Goal: Task Accomplishment & Management: Manage account settings

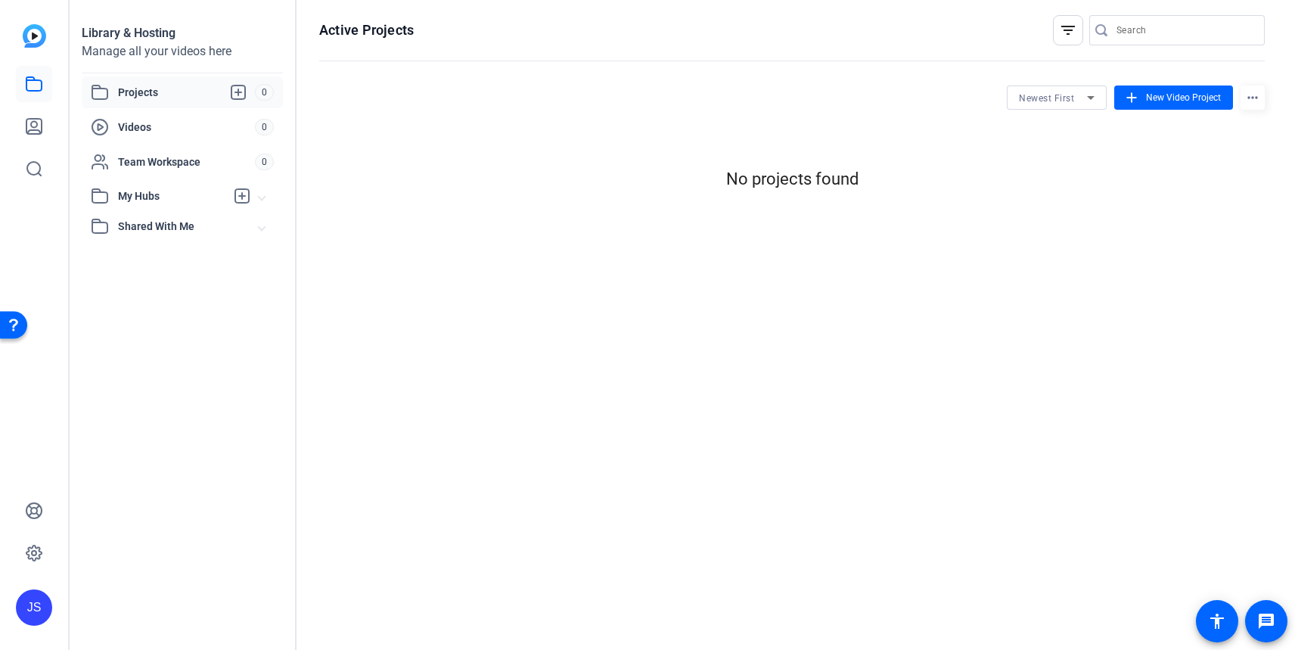
click at [129, 95] on span "Projects" at bounding box center [186, 92] width 137 height 18
click at [129, 123] on span "Videos" at bounding box center [186, 127] width 137 height 15
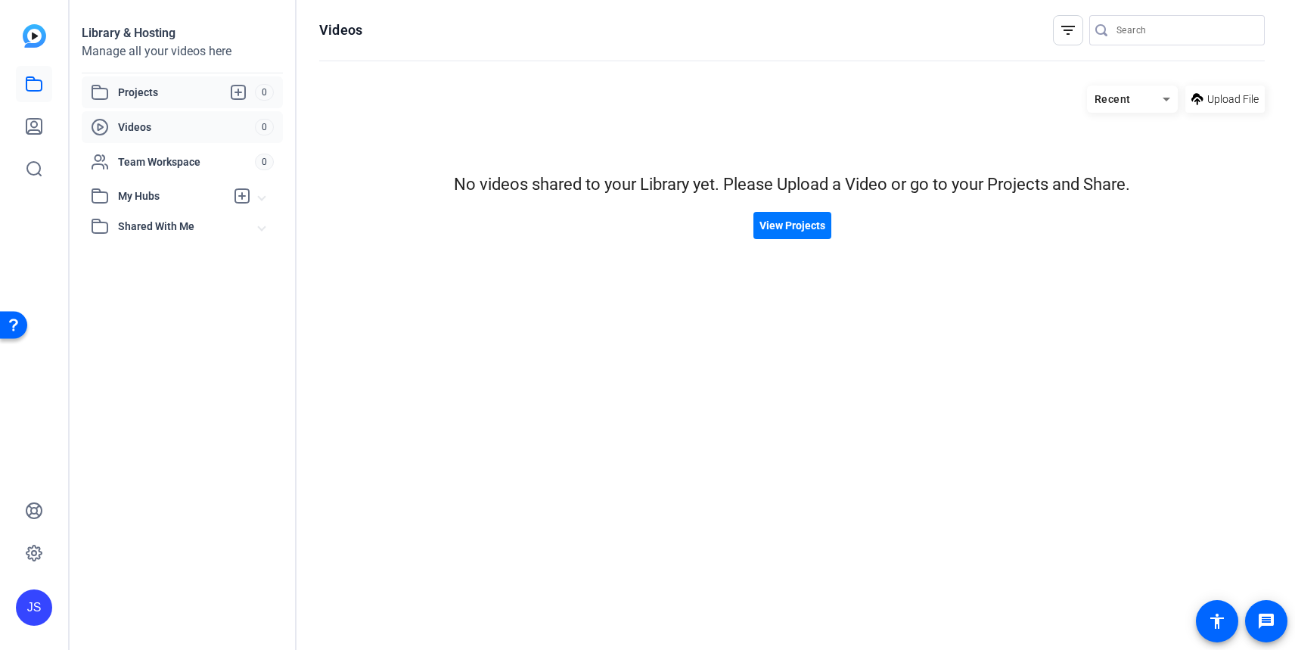
click at [143, 95] on span "Projects" at bounding box center [186, 92] width 137 height 18
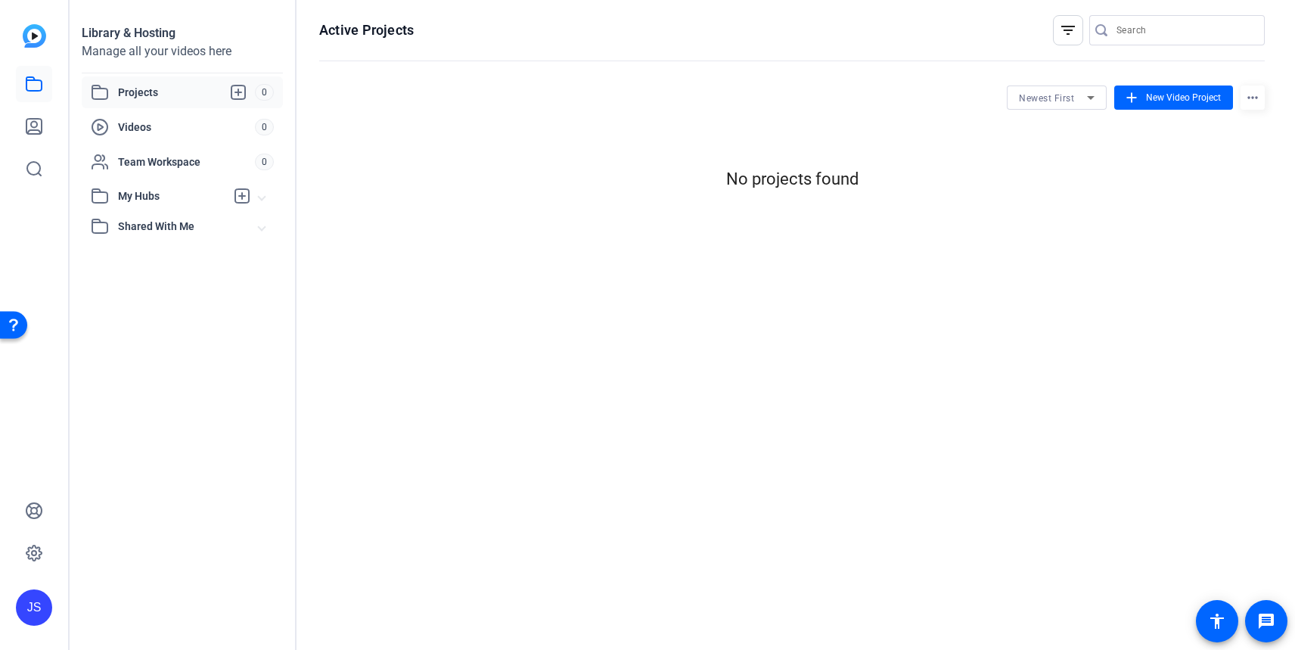
click at [40, 609] on div "JS" at bounding box center [34, 607] width 36 height 36
click at [67, 515] on div at bounding box center [647, 325] width 1295 height 650
click at [40, 551] on icon at bounding box center [33, 553] width 15 height 15
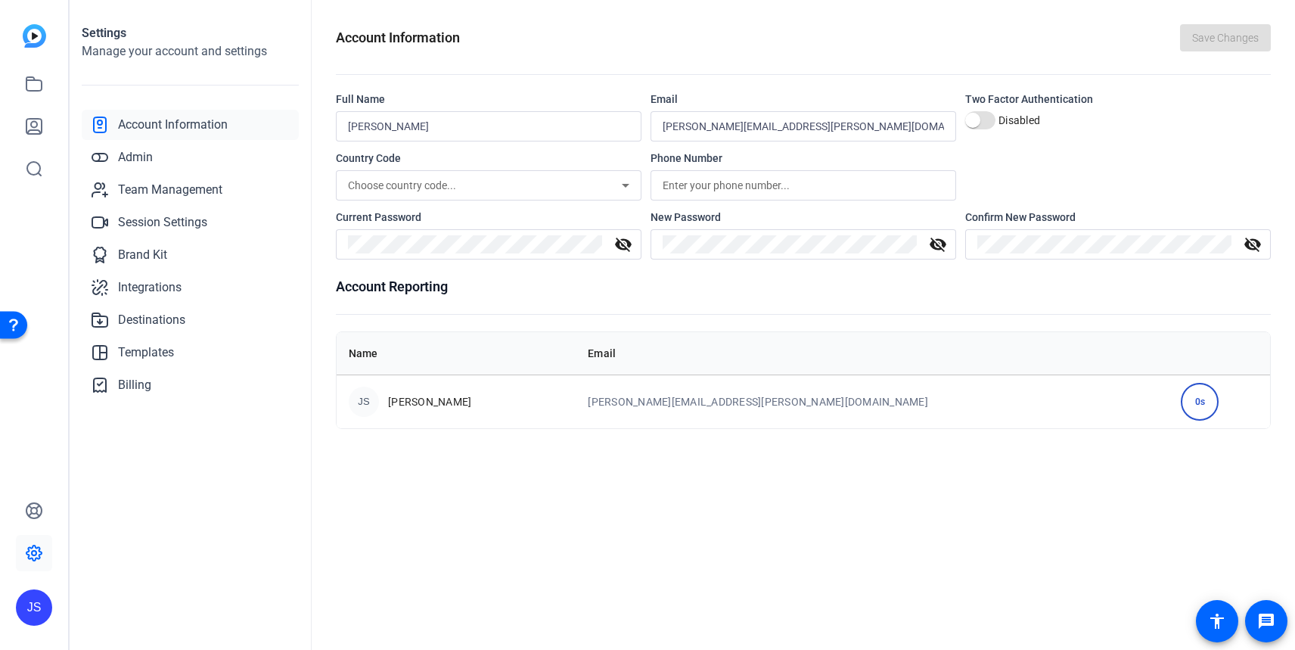
click at [38, 604] on div "JS" at bounding box center [34, 607] width 36 height 36
click at [202, 584] on mat-icon "logout" at bounding box center [200, 586] width 18 height 18
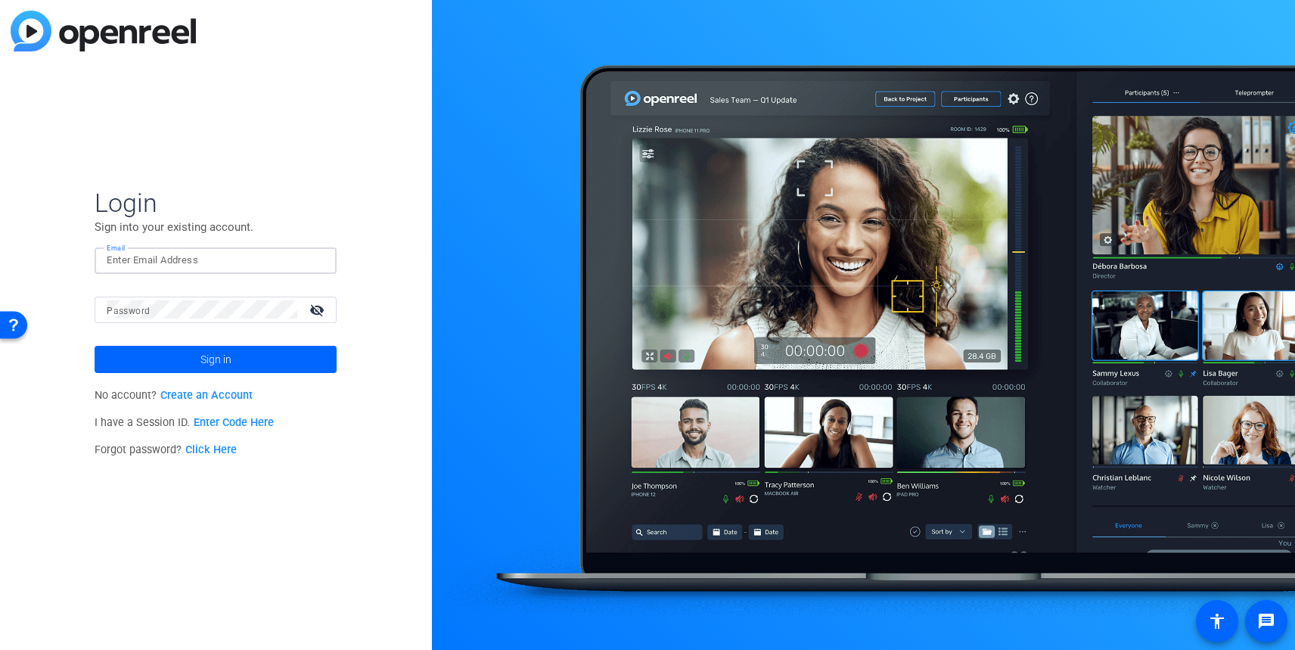
click at [182, 265] on input "Email" at bounding box center [216, 260] width 218 height 18
type input "[PERSON_NAME][EMAIL_ADDRESS][PERSON_NAME][DOMAIN_NAME]"
click at [260, 357] on span at bounding box center [216, 359] width 242 height 36
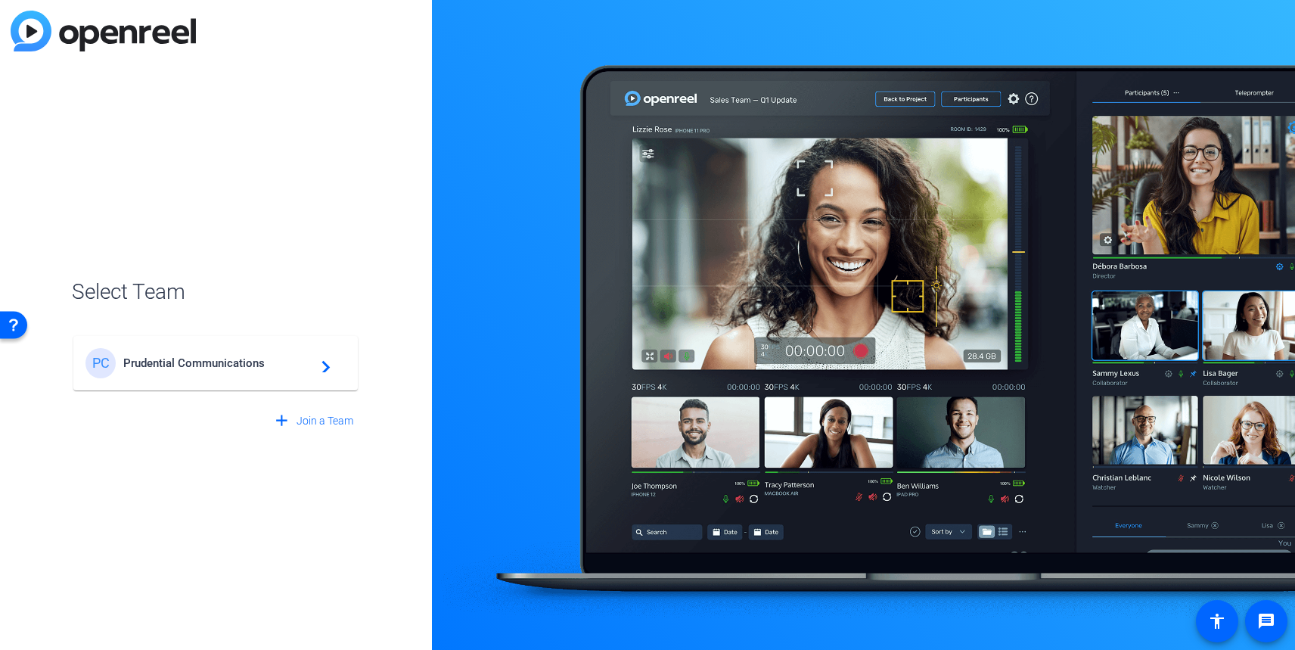
click at [330, 369] on mat-icon "navigate_next" at bounding box center [322, 363] width 18 height 18
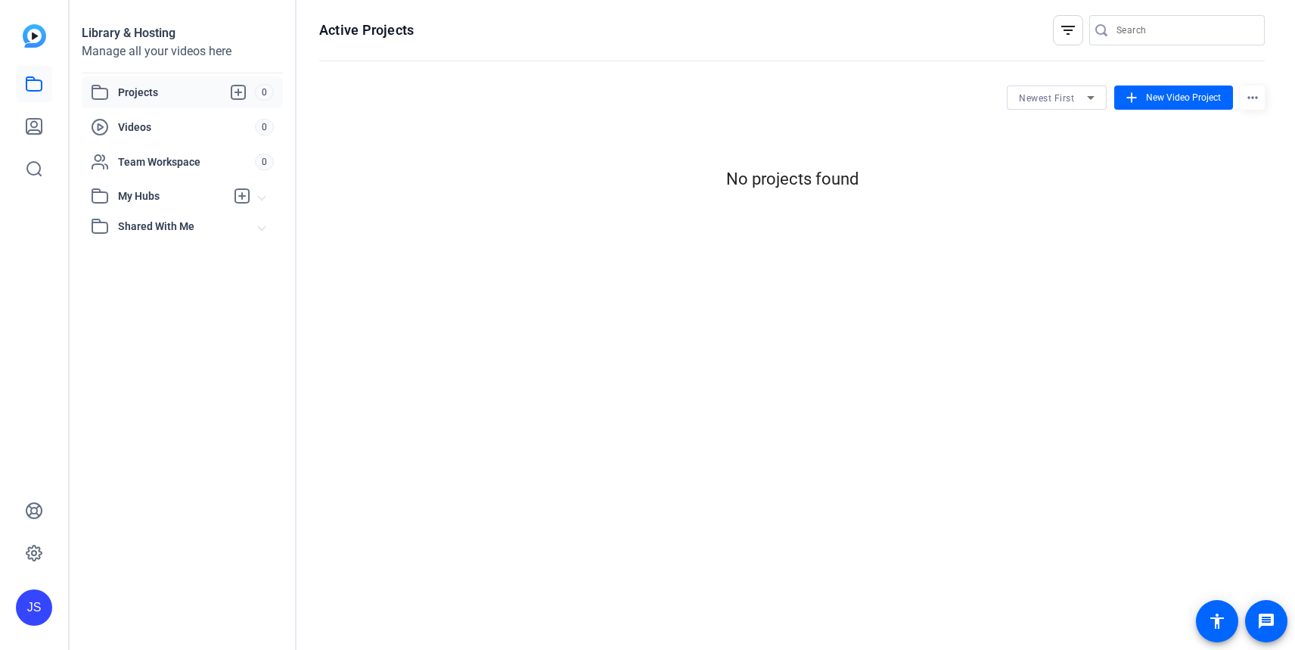
click at [33, 609] on div "JS" at bounding box center [34, 607] width 36 height 36
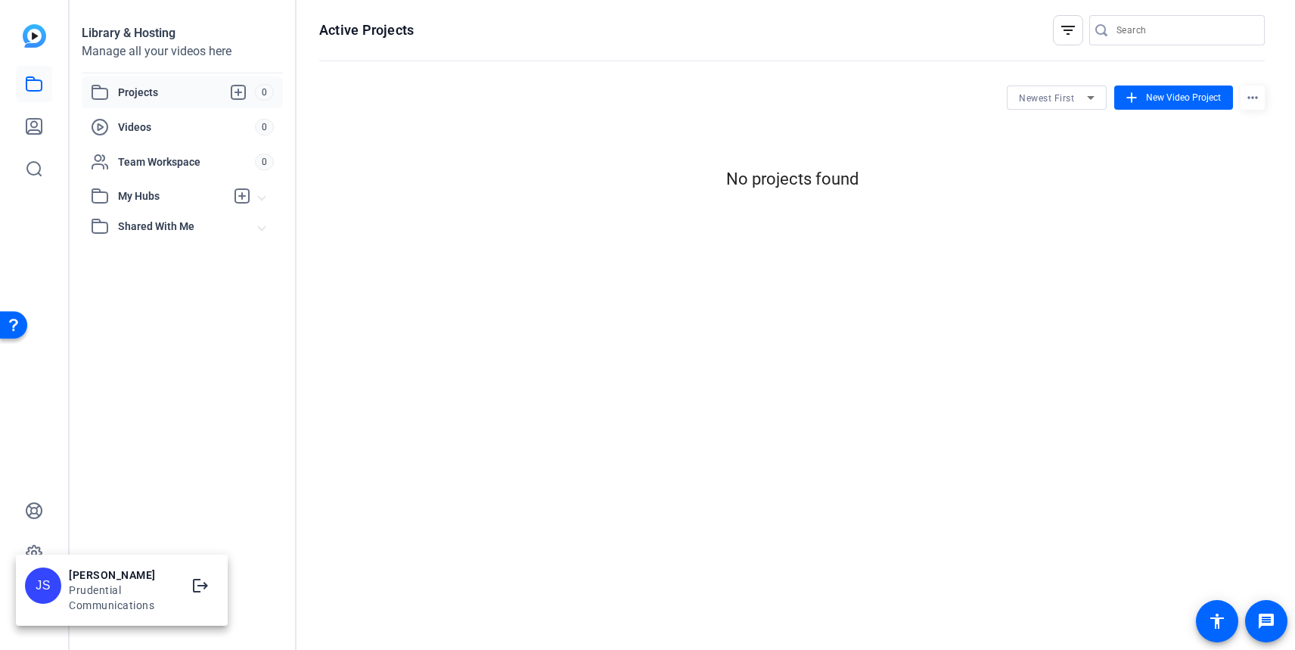
click at [204, 516] on div at bounding box center [647, 325] width 1295 height 650
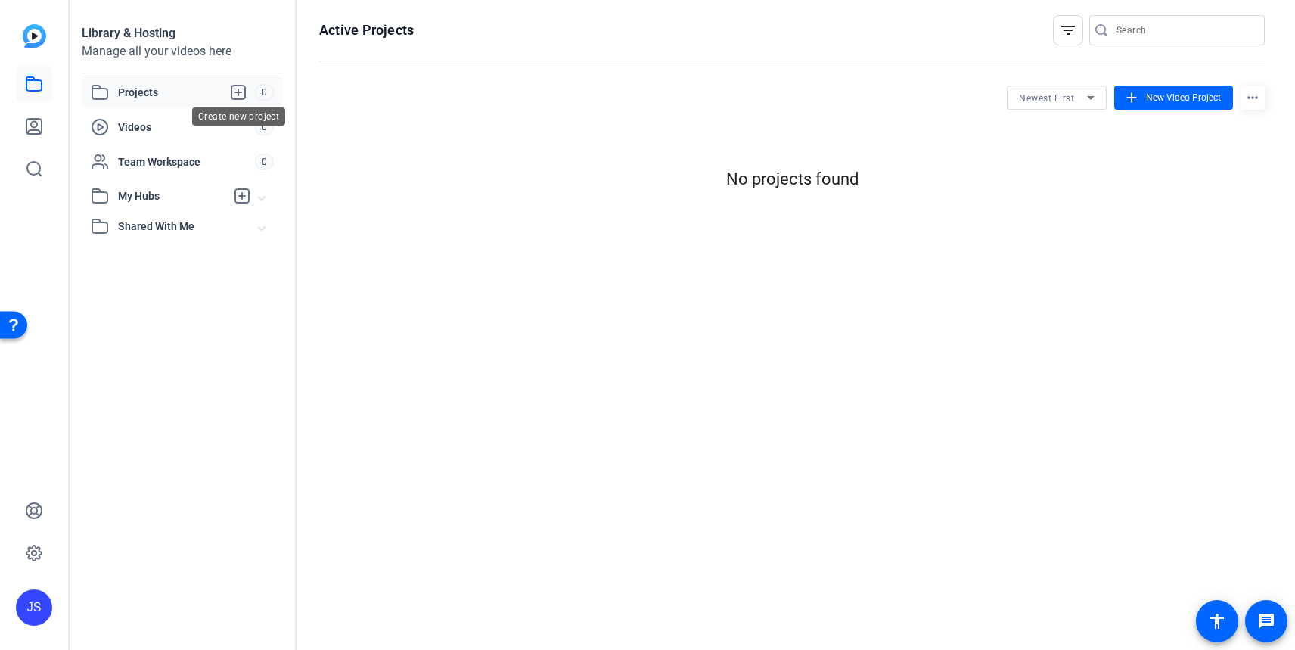
click at [238, 94] on icon at bounding box center [239, 93] width 14 height 14
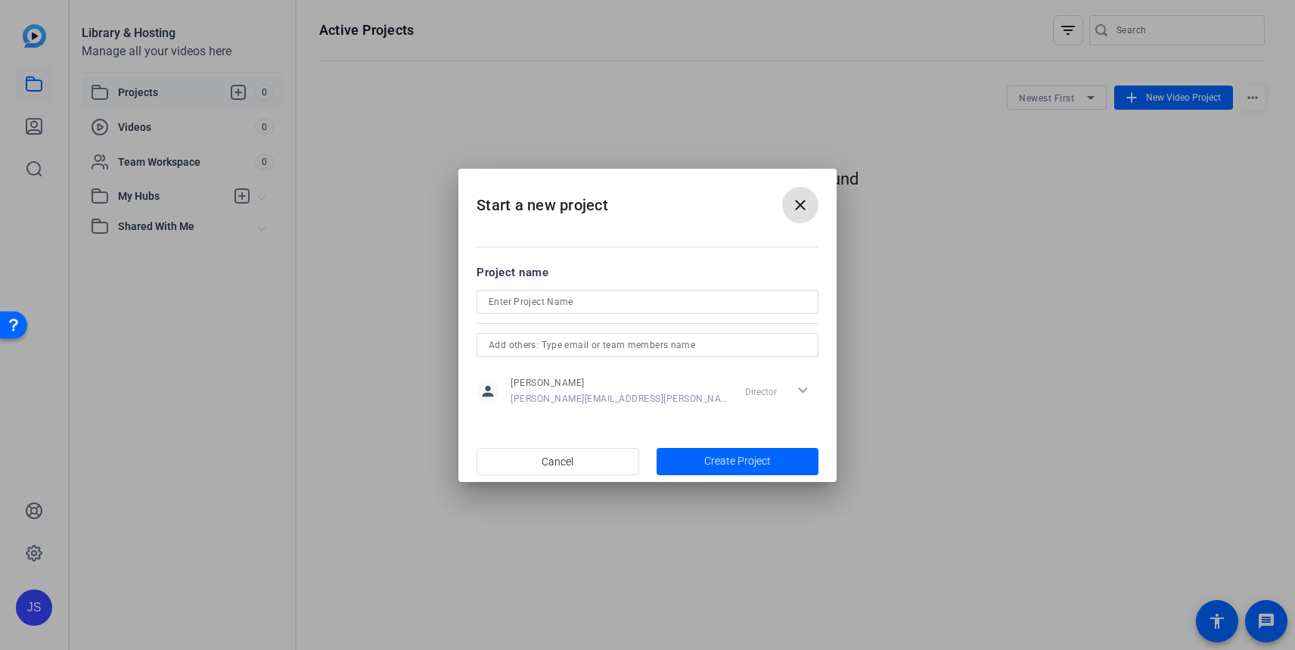
click at [597, 300] on input at bounding box center [648, 302] width 318 height 18
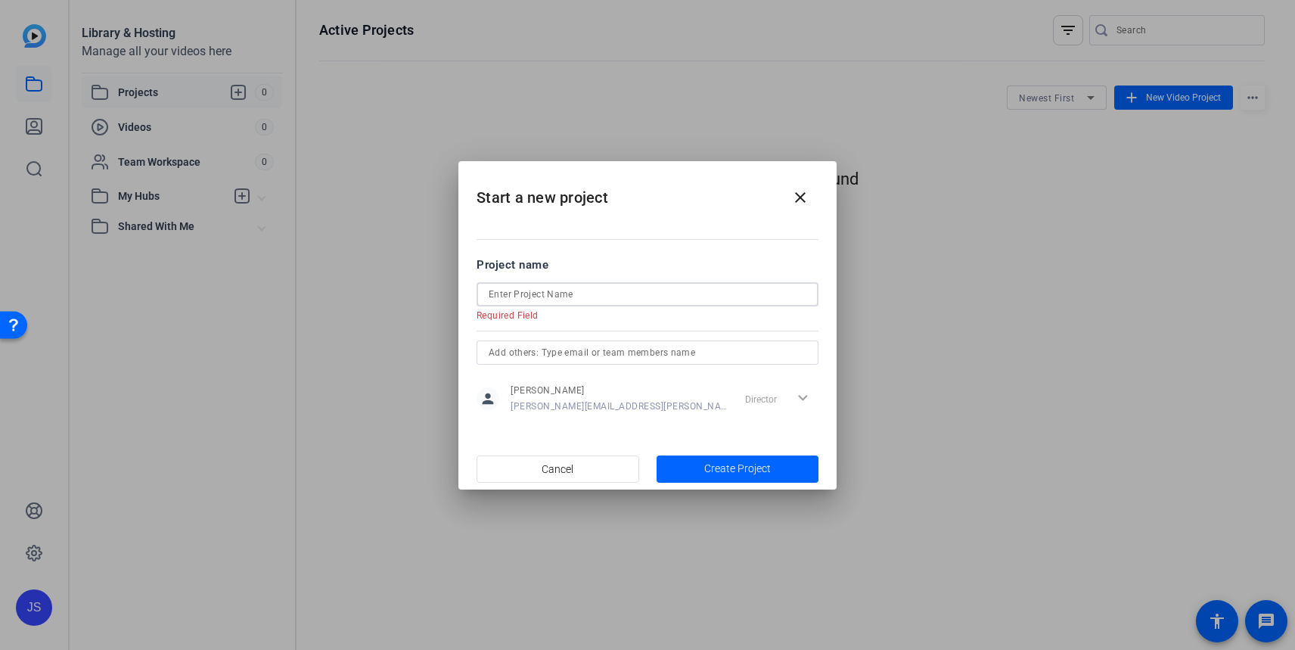
click at [614, 294] on input at bounding box center [648, 294] width 318 height 18
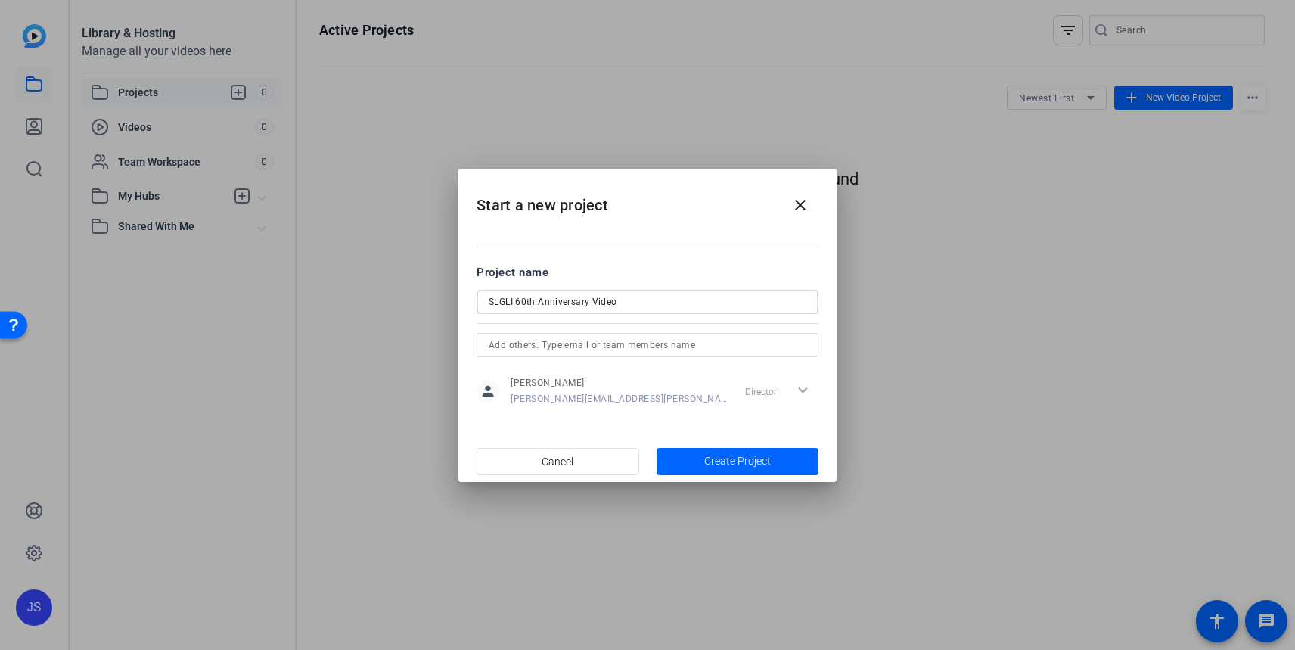
type input "SLGLI 60th Anniversary Video"
click at [803, 392] on div "Director expand_more" at bounding box center [778, 391] width 79 height 27
click at [767, 388] on div "Director expand_more" at bounding box center [778, 391] width 79 height 27
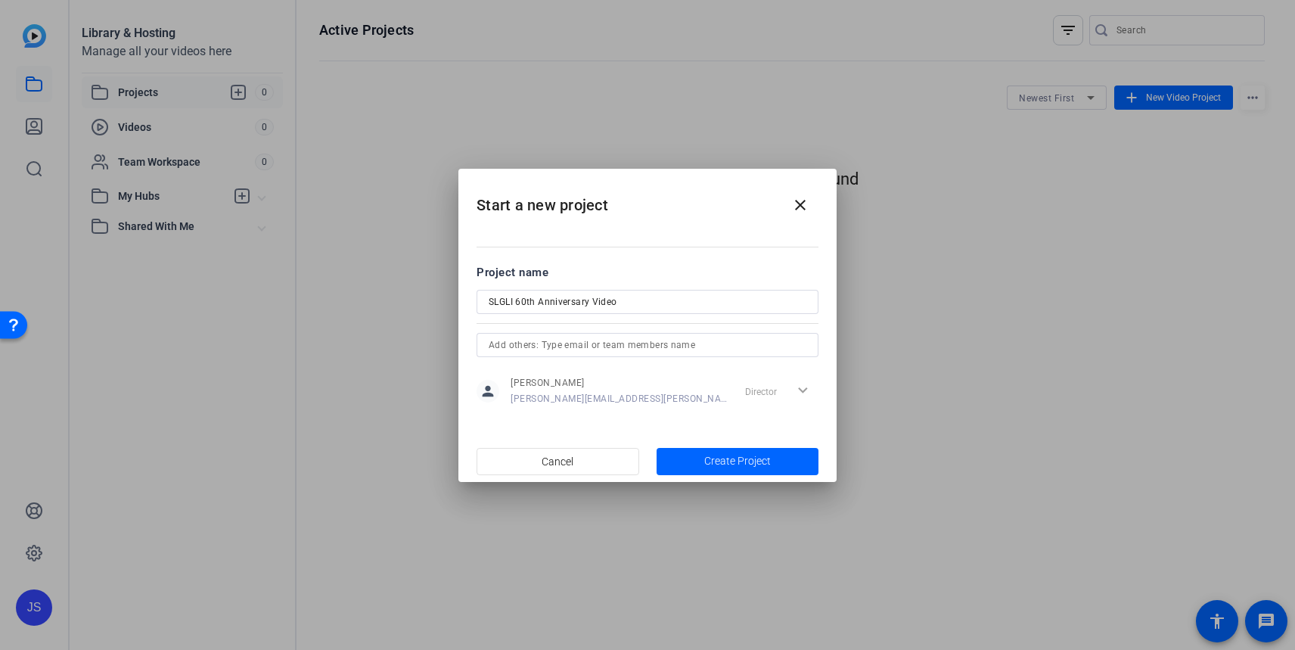
click at [737, 419] on mat-dialog-content "Project name SLGLI 60th Anniversary Video person John Stanitz john.stanitz@prud…" at bounding box center [648, 335] width 378 height 210
click at [760, 465] on span "Create Project" at bounding box center [737, 461] width 67 height 16
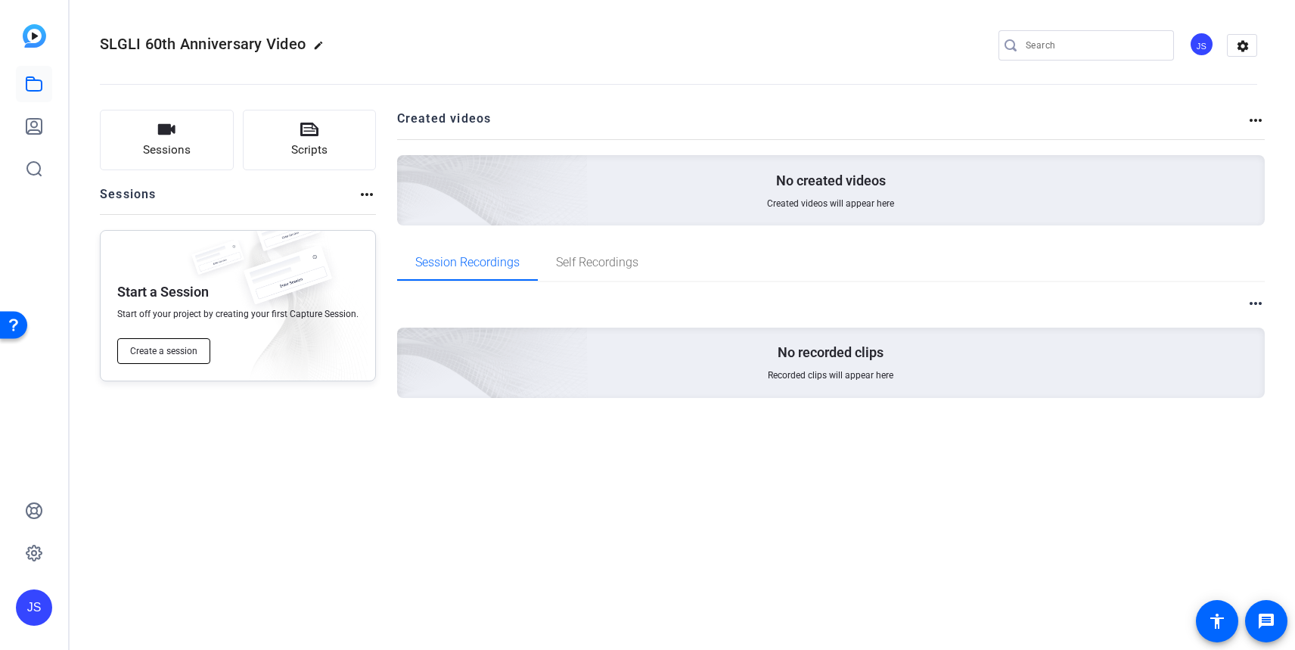
click at [149, 363] on button "Create a session" at bounding box center [163, 351] width 93 height 26
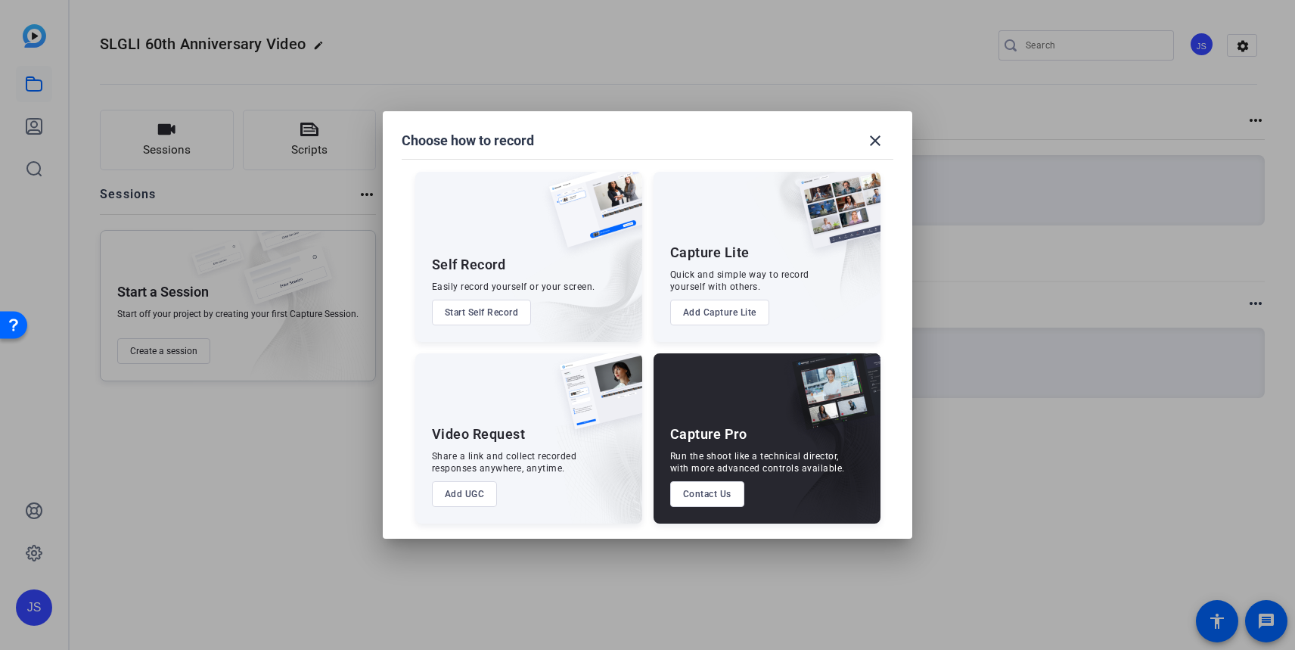
click at [773, 438] on img at bounding box center [825, 447] width 112 height 151
click at [725, 499] on button "Contact Us" at bounding box center [707, 494] width 74 height 26
